Goal: Information Seeking & Learning: Find specific fact

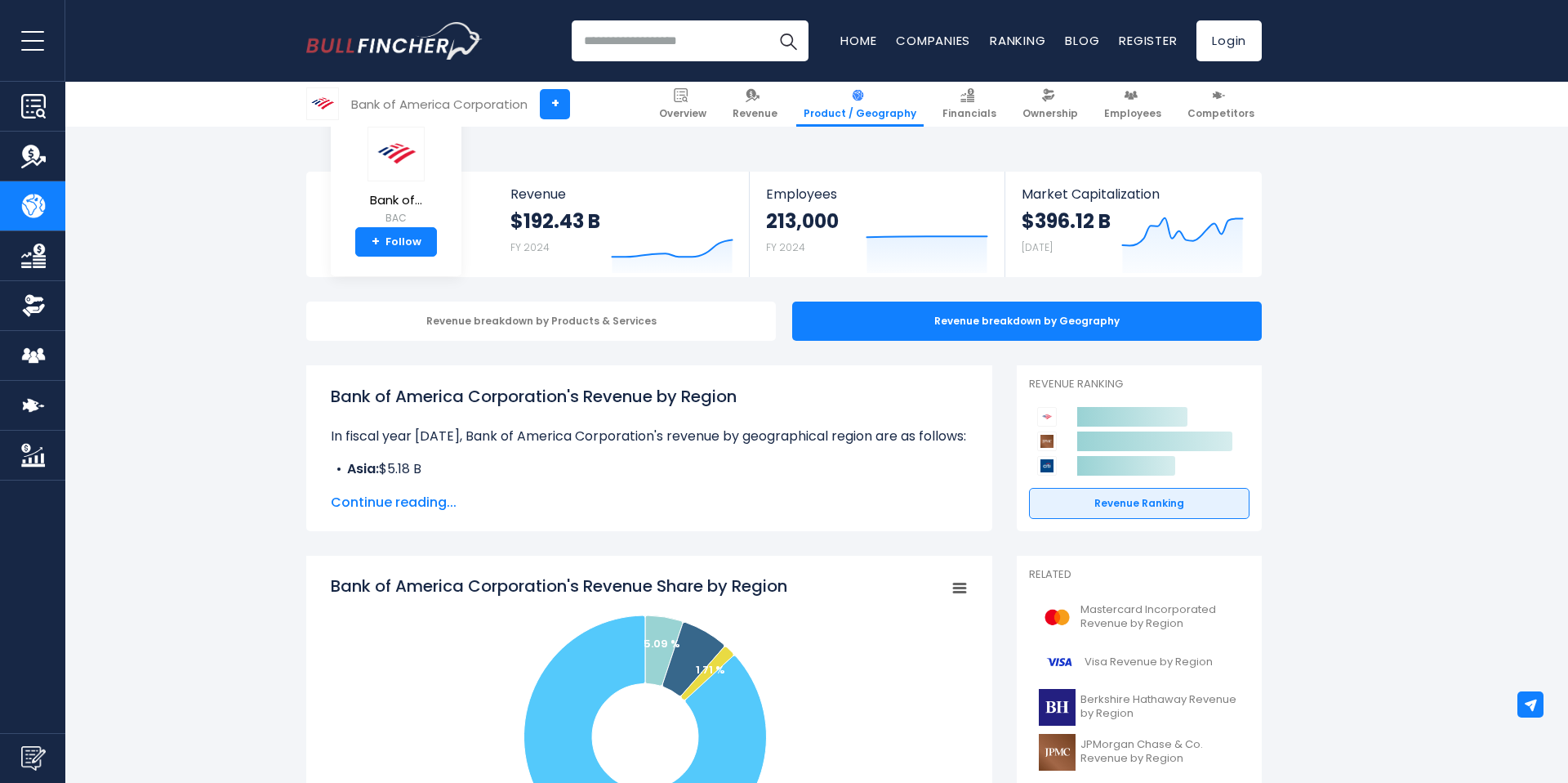
scroll to position [437, 0]
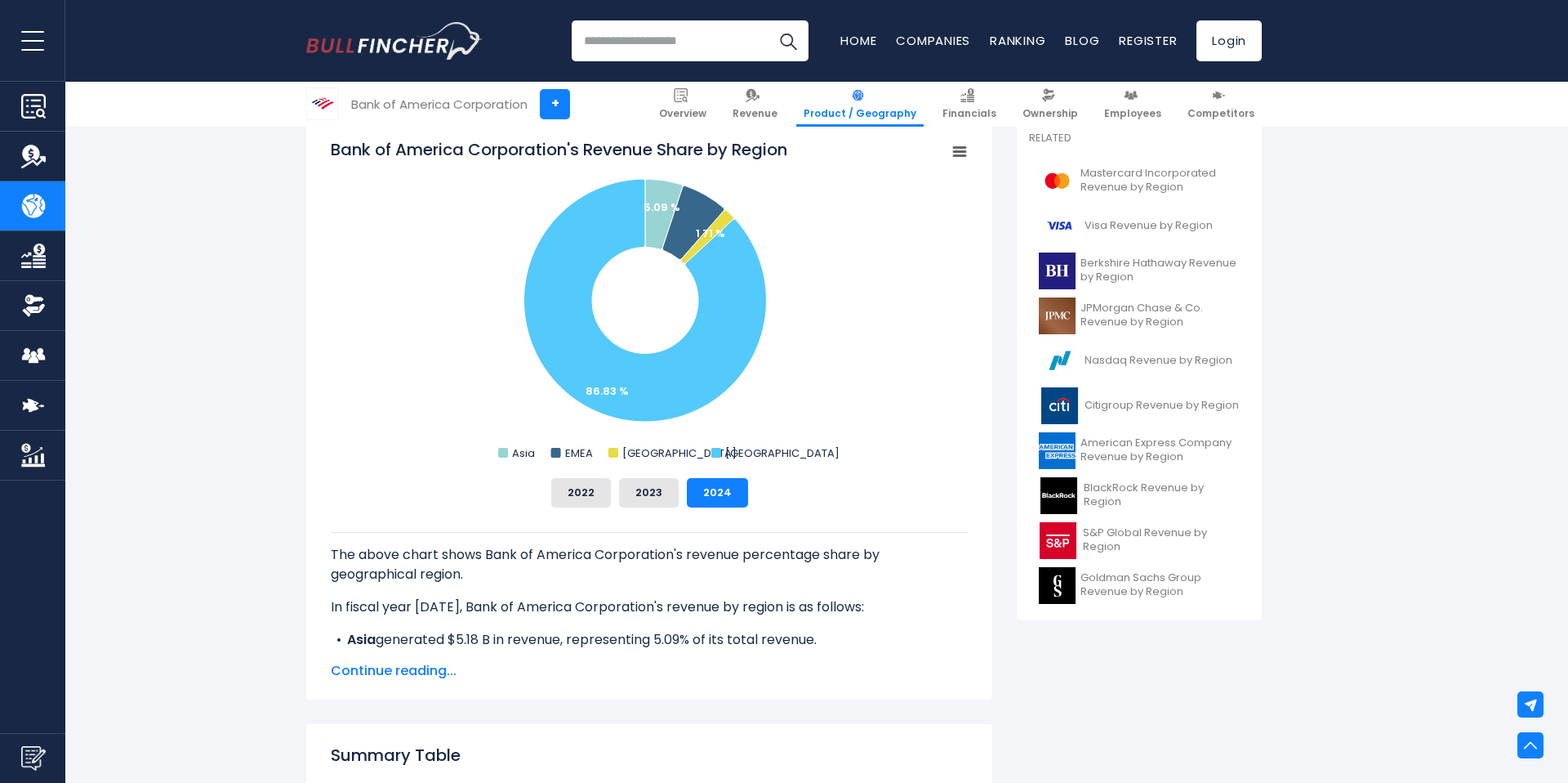
click at [643, 527] on div "The above chart shows Bank of America Corporation's revenue percentage share by…" at bounding box center [649, 578] width 637 height 143
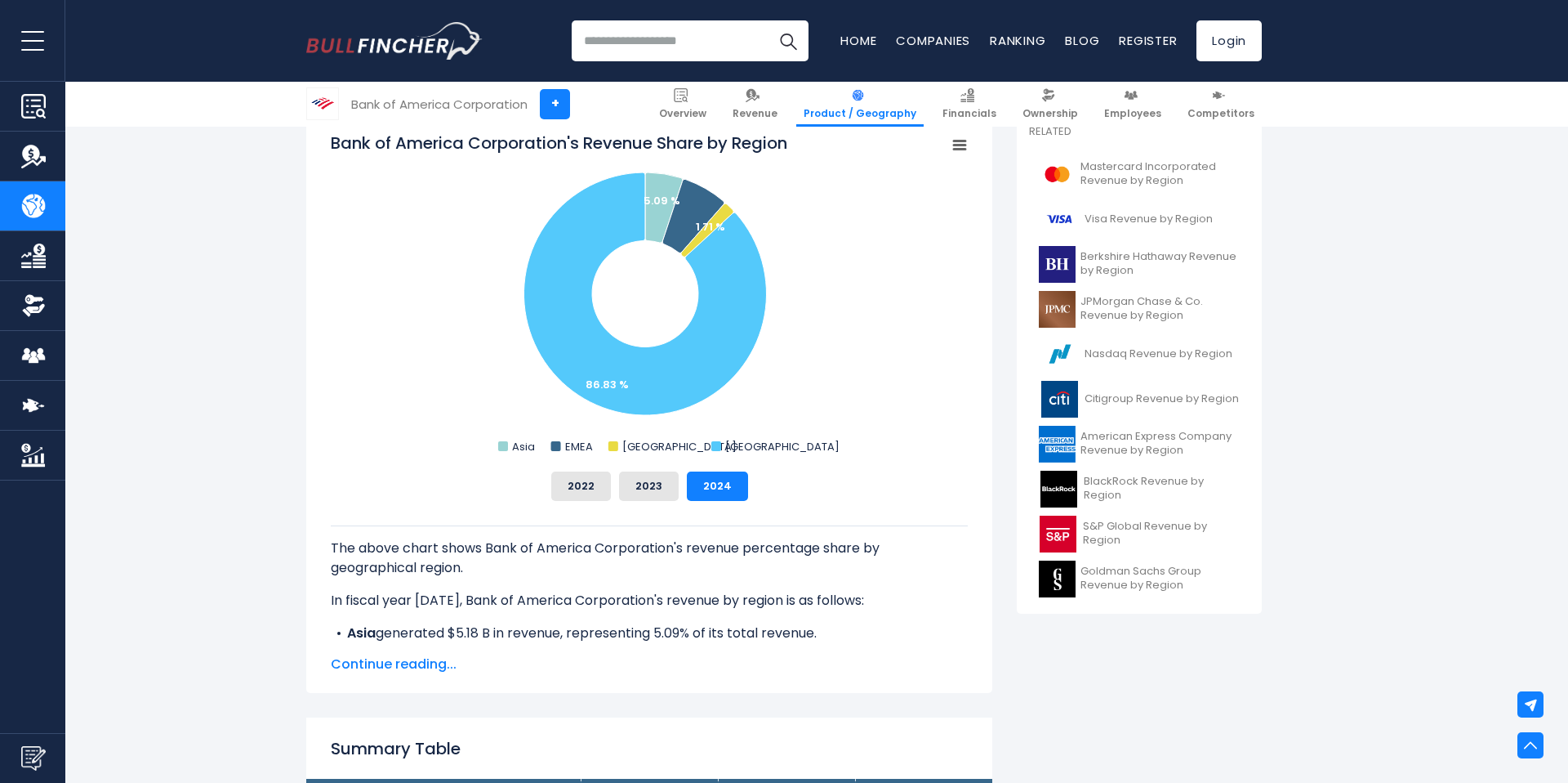
scroll to position [0, 0]
click at [642, 491] on button "2023" at bounding box center [649, 486] width 59 height 30
click at [595, 491] on button "2022" at bounding box center [581, 486] width 59 height 30
click at [692, 482] on button "2024" at bounding box center [717, 486] width 61 height 30
click at [652, 482] on button "2023" at bounding box center [649, 486] width 59 height 30
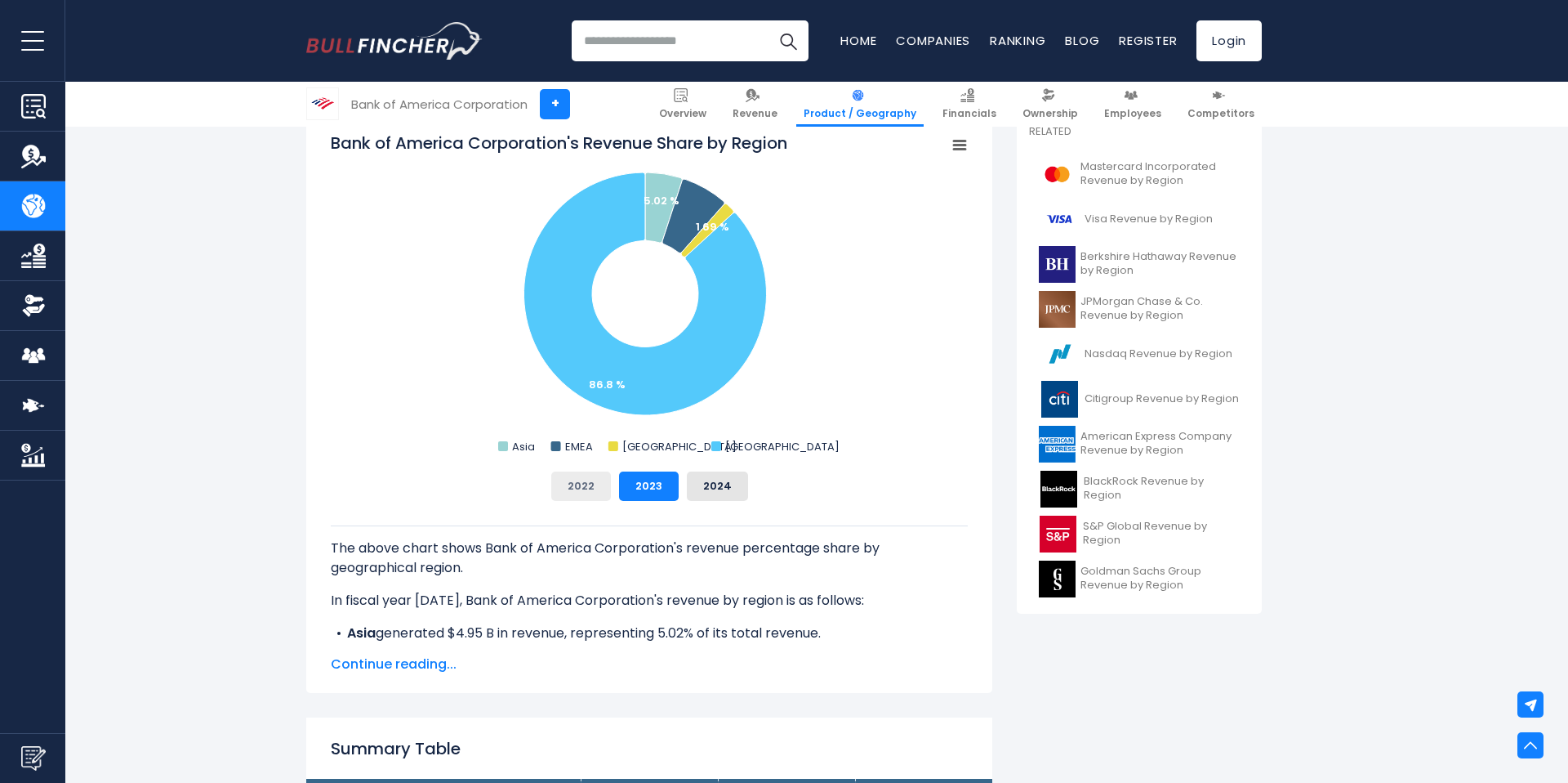
click at [594, 479] on button "2022" at bounding box center [581, 486] width 59 height 30
click at [677, 482] on div "2022 2023 2024" at bounding box center [649, 486] width 637 height 30
click at [641, 481] on button "2023" at bounding box center [649, 486] width 59 height 30
click at [703, 477] on button "2024" at bounding box center [717, 486] width 61 height 30
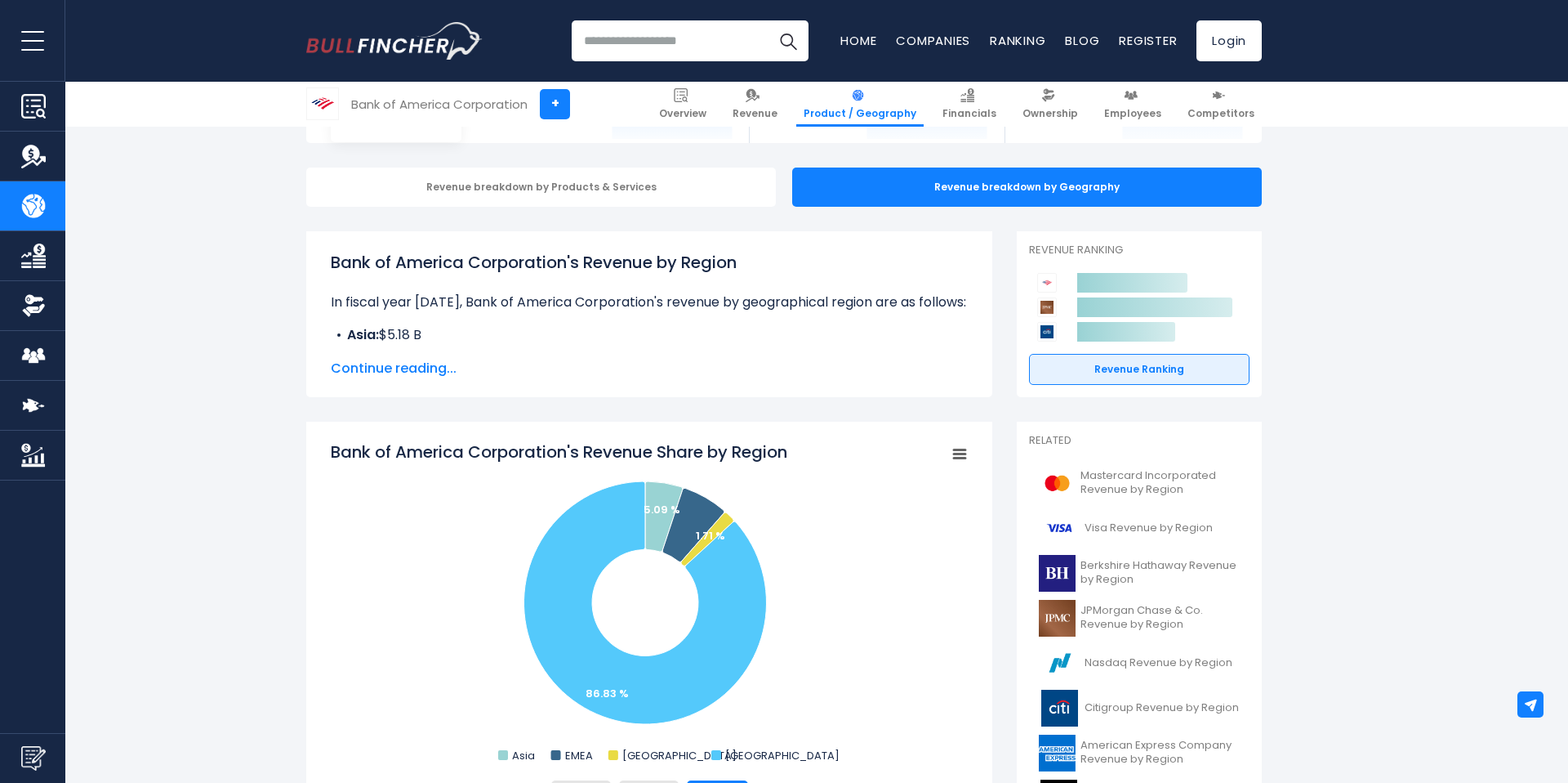
scroll to position [161, 0]
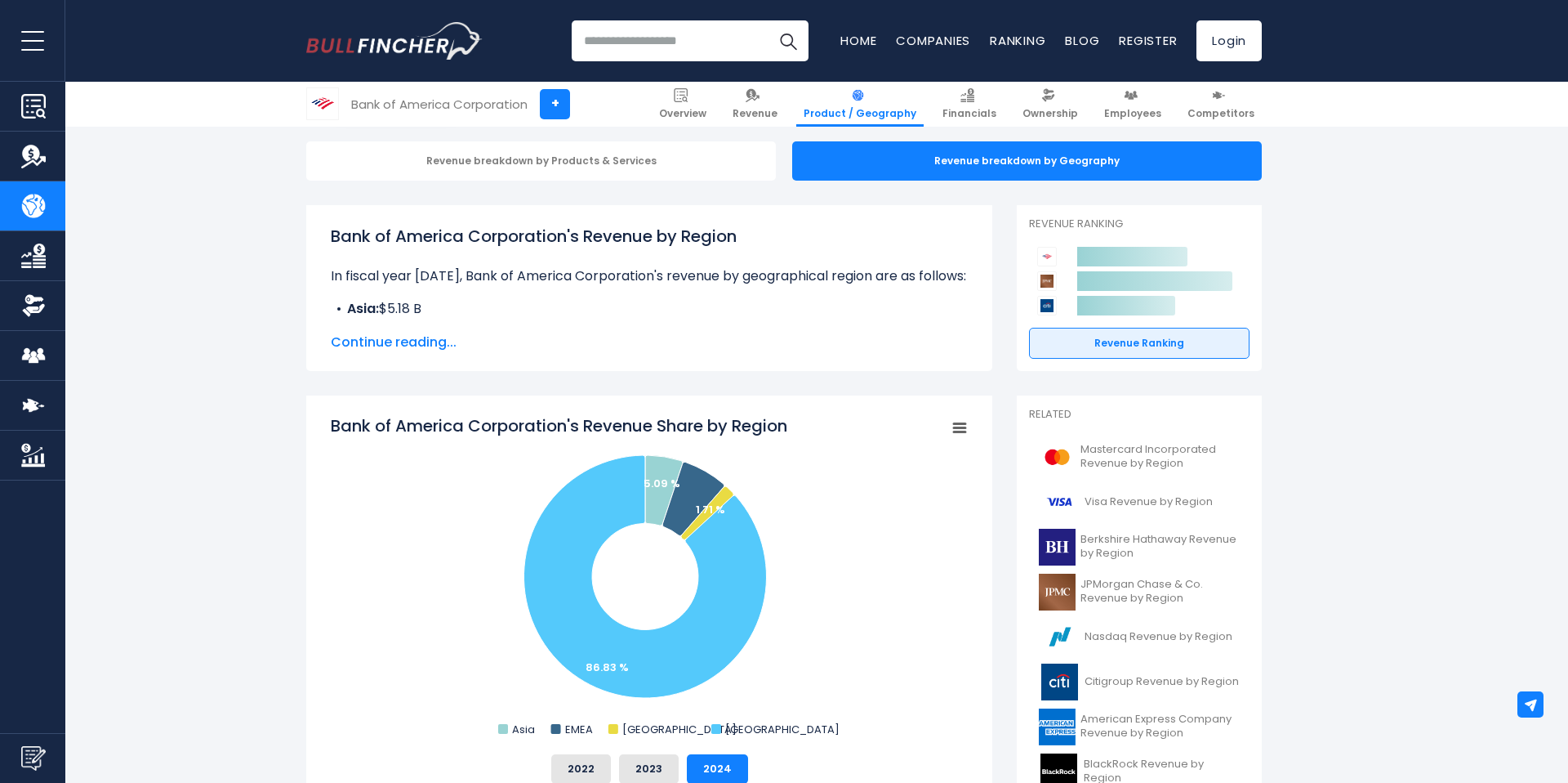
click at [424, 342] on span "Continue reading..." at bounding box center [649, 342] width 637 height 20
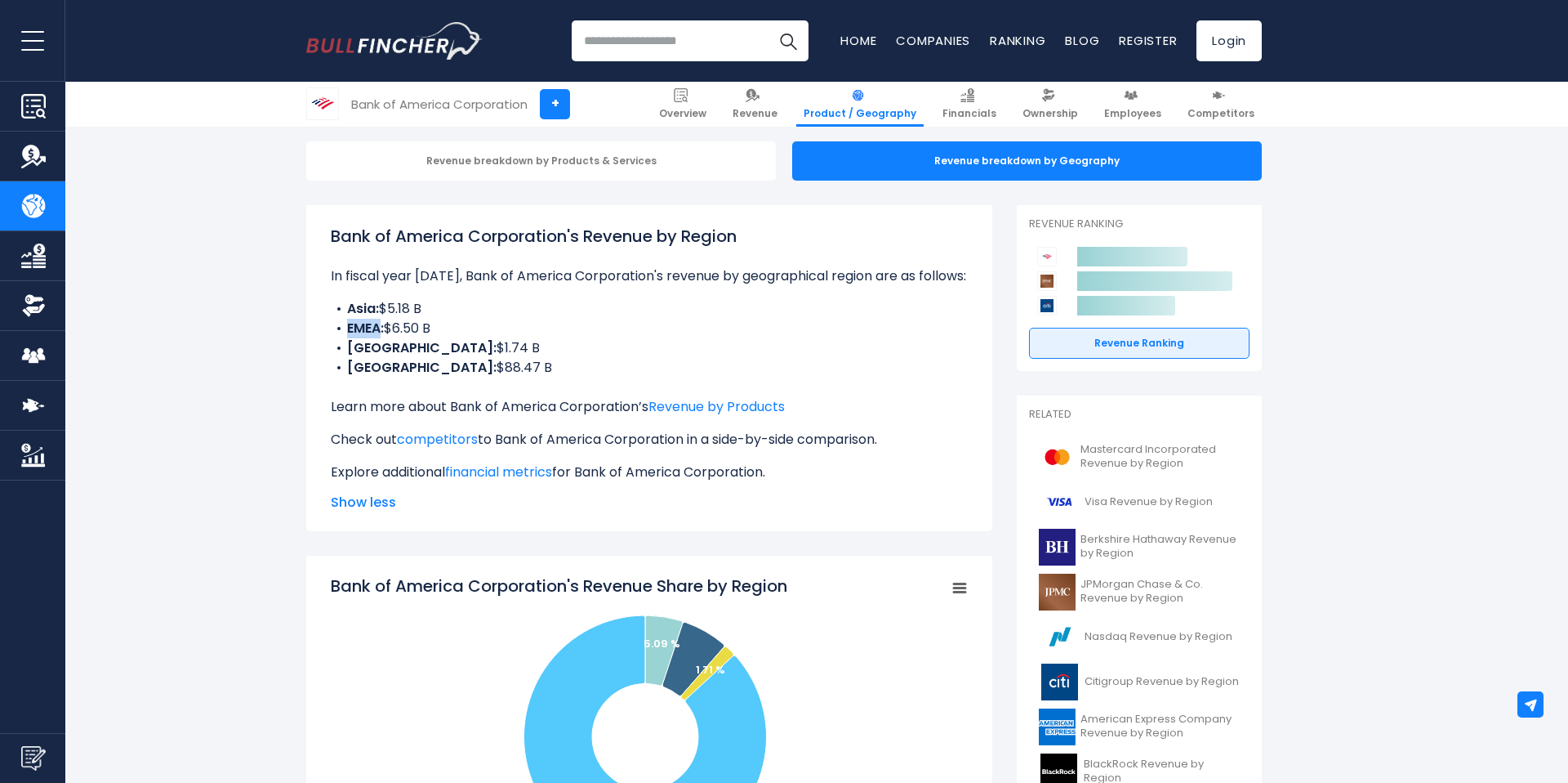
drag, startPoint x: 348, startPoint y: 330, endPoint x: 379, endPoint y: 331, distance: 31.0
click at [379, 331] on b "EMEA:" at bounding box center [365, 328] width 37 height 19
copy b "EMEA"
